Goal: Information Seeking & Learning: Learn about a topic

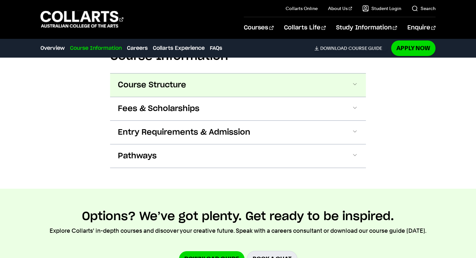
click at [227, 89] on button "Course Structure" at bounding box center [238, 84] width 256 height 23
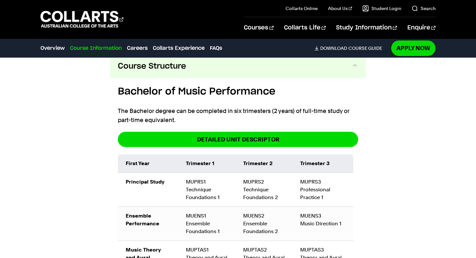
scroll to position [586, 0]
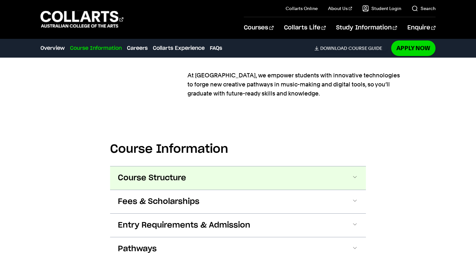
click at [166, 166] on button "Course Structure" at bounding box center [238, 177] width 256 height 23
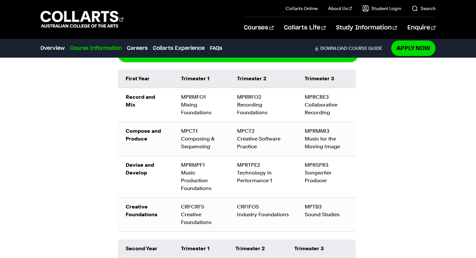
scroll to position [953, 0]
